Goal: Transaction & Acquisition: Book appointment/travel/reservation

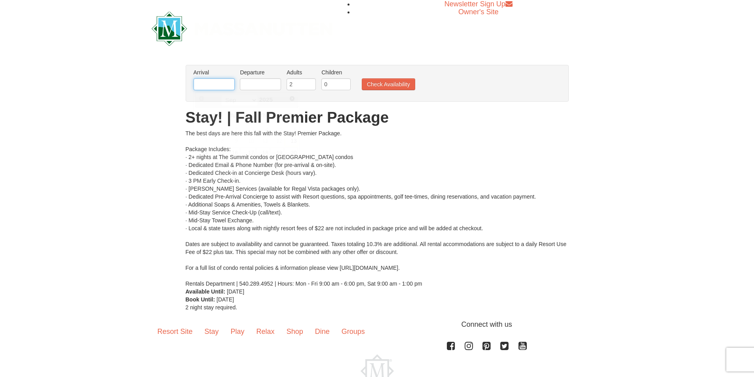
click at [204, 86] on input "text" at bounding box center [213, 84] width 41 height 12
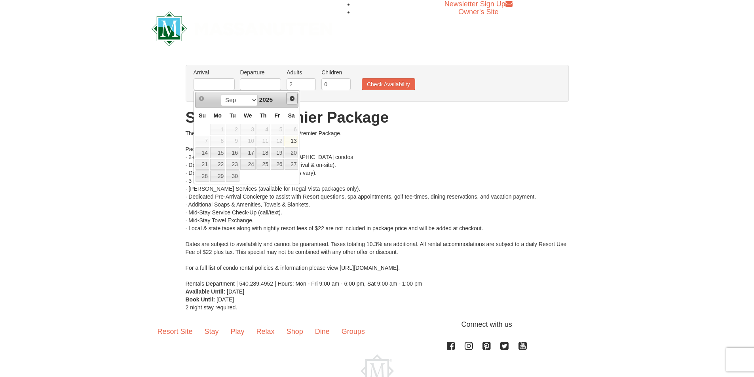
click at [291, 101] on span "Next" at bounding box center [292, 98] width 6 height 6
click at [276, 168] on link "24" at bounding box center [277, 164] width 13 height 11
type input "10/24/2025"
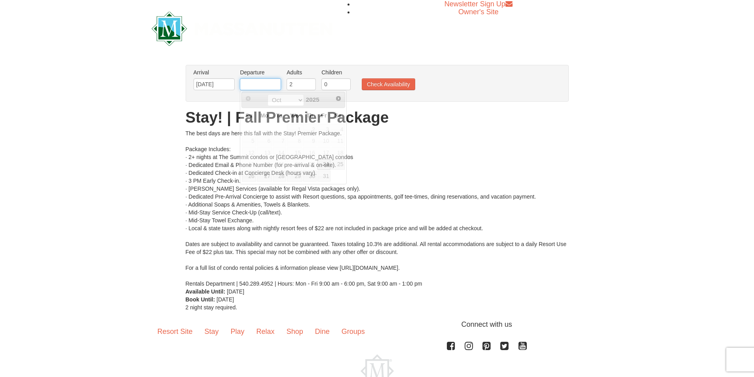
click at [266, 84] on input "text" at bounding box center [260, 84] width 41 height 12
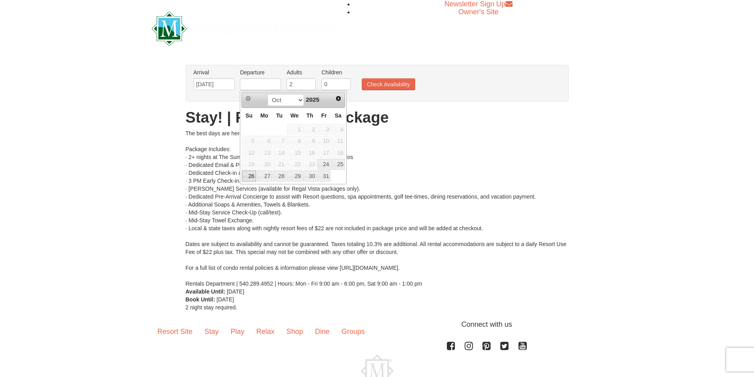
click at [248, 177] on link "26" at bounding box center [249, 175] width 14 height 11
type input "10/26/2025"
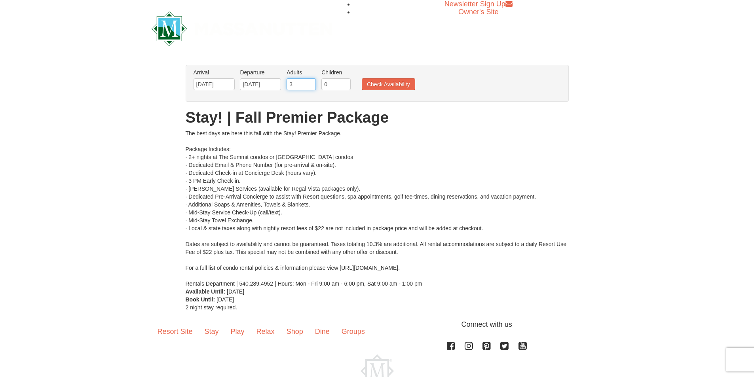
click at [310, 81] on input "3" at bounding box center [300, 84] width 29 height 12
type input "4"
click at [310, 81] on input "4" at bounding box center [300, 84] width 29 height 12
click at [400, 88] on button "Check Availability" at bounding box center [388, 84] width 53 height 12
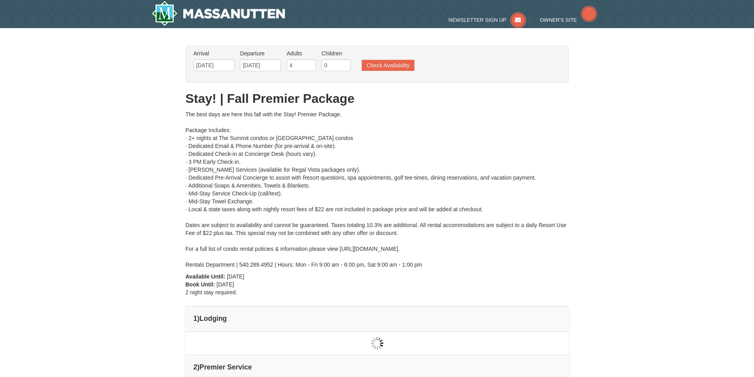
type input "[DATE]"
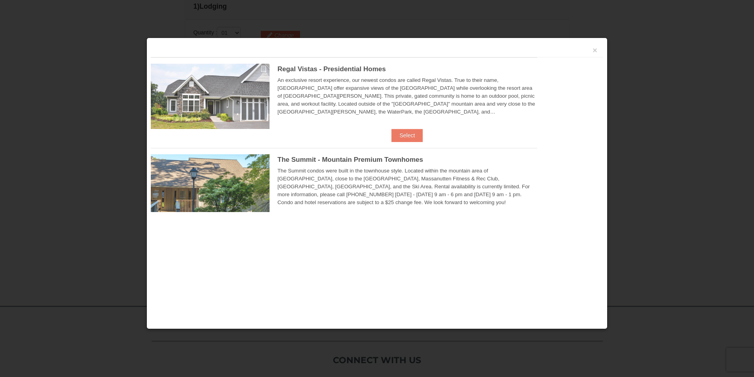
scroll to position [337, 0]
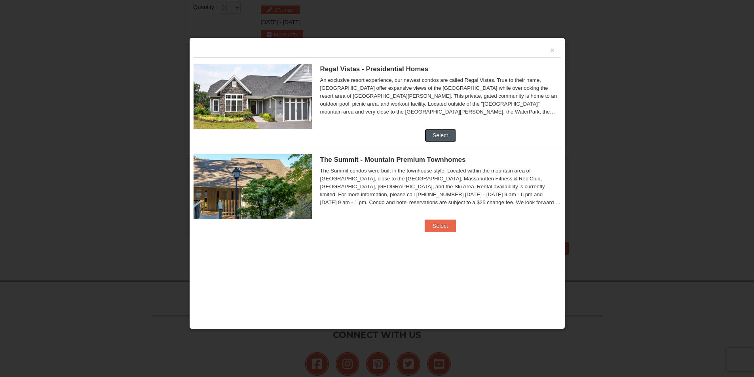
click at [437, 138] on button "Select" at bounding box center [439, 135] width 31 height 13
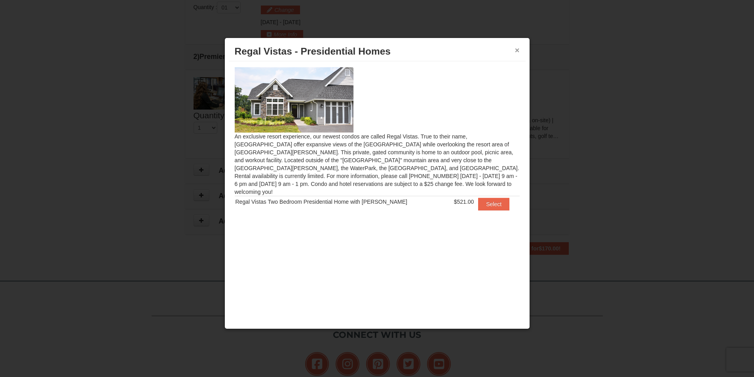
click at [517, 49] on button "×" at bounding box center [517, 50] width 5 height 8
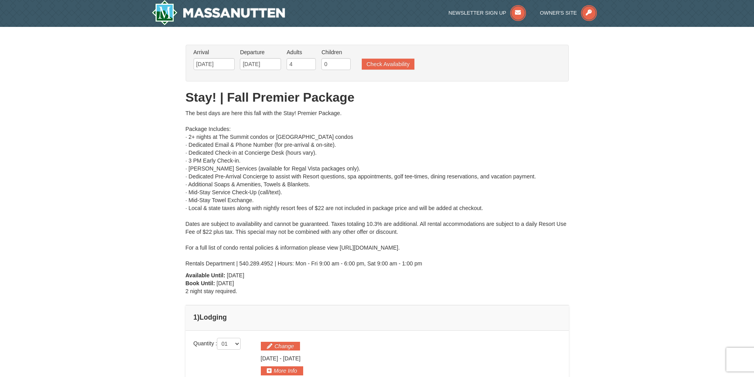
scroll to position [0, 0]
